Goal: Task Accomplishment & Management: Manage account settings

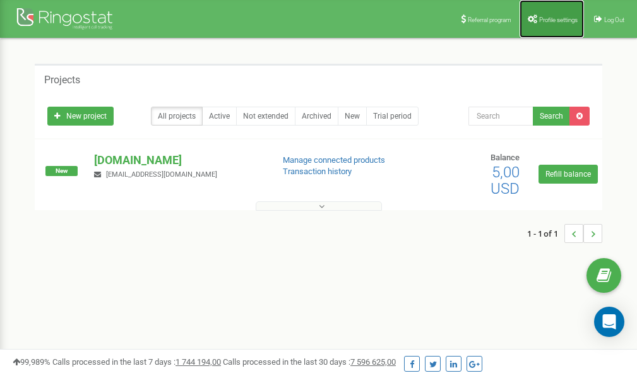
click at [547, 21] on span "Profile settings" at bounding box center [558, 19] width 38 height 7
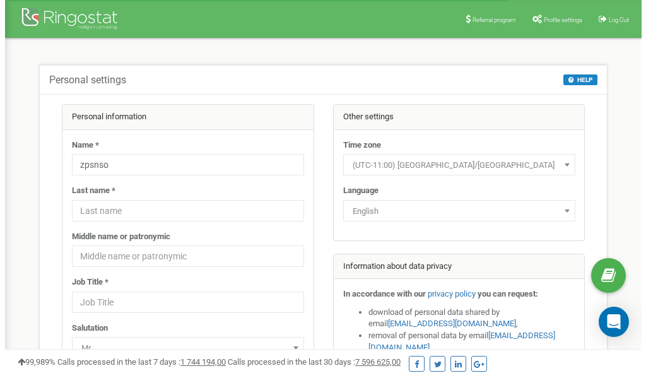
scroll to position [63, 0]
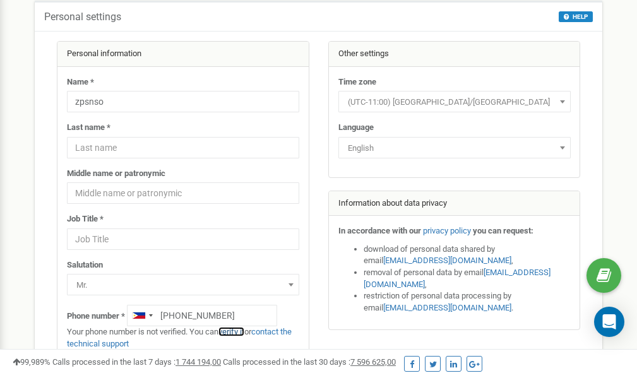
click at [240, 333] on link "verify it" at bounding box center [231, 331] width 26 height 9
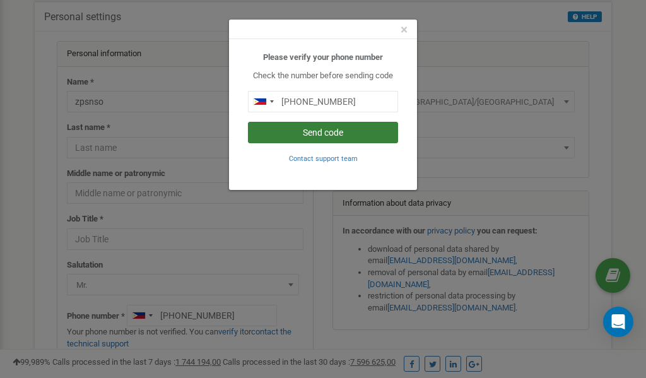
click at [326, 133] on button "Send code" at bounding box center [323, 132] width 150 height 21
